Goal: Task Accomplishment & Management: Manage account settings

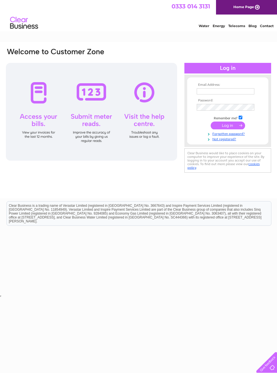
click at [216, 94] on input "text" at bounding box center [225, 91] width 58 height 6
type input "Jenkeir1962@aol.com"
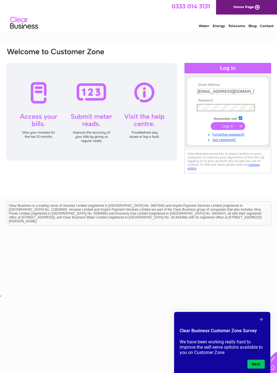
click at [230, 130] on input "submit" at bounding box center [227, 126] width 34 height 8
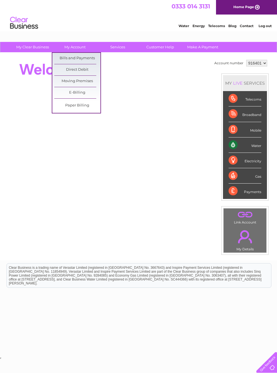
click at [89, 60] on link "Bills and Payments" at bounding box center [77, 58] width 46 height 11
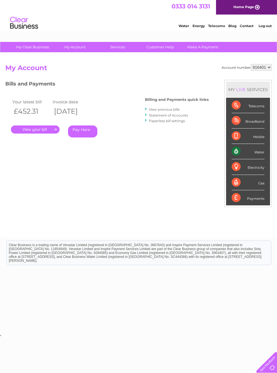
click at [44, 129] on link "." at bounding box center [35, 129] width 49 height 8
